Goal: Task Accomplishment & Management: Manage account settings

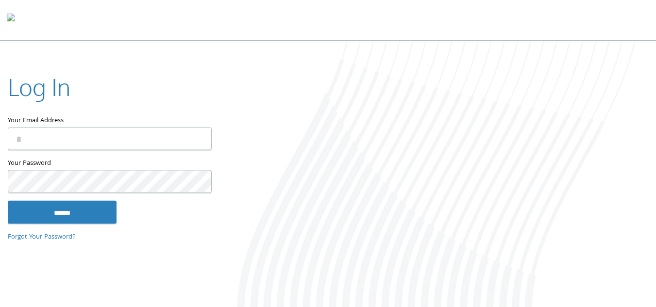
click at [54, 138] on input "Your Email Address" at bounding box center [110, 138] width 204 height 23
type input "**********"
click at [8, 200] on input "******" at bounding box center [62, 211] width 109 height 23
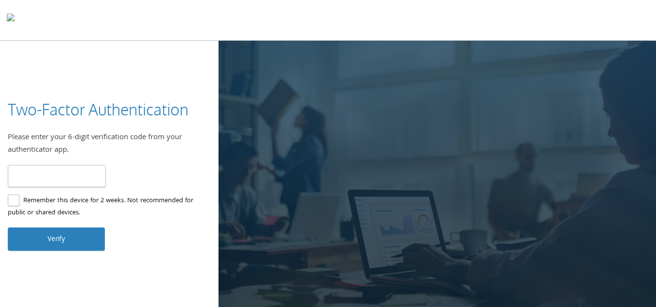
type input "******"
